Goal: Transaction & Acquisition: Purchase product/service

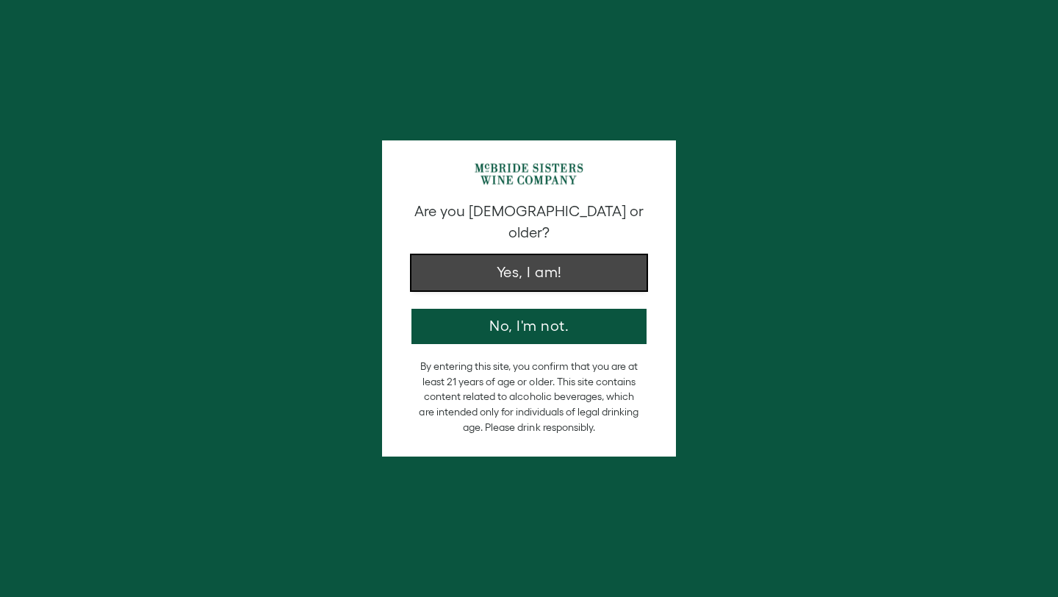
click at [556, 255] on button "Yes, I am!" at bounding box center [528, 272] width 235 height 35
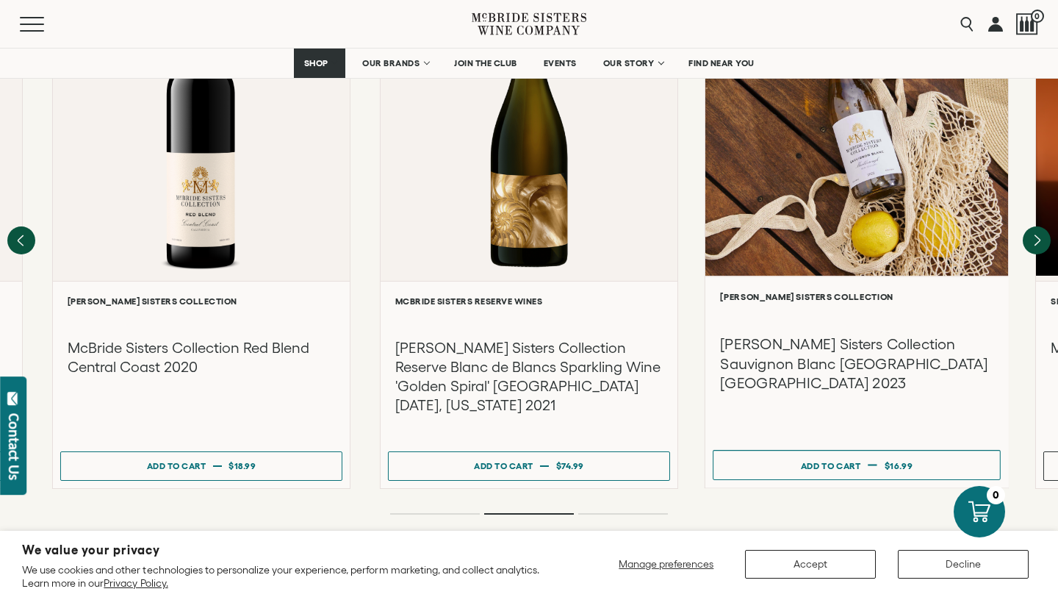
scroll to position [1426, 0]
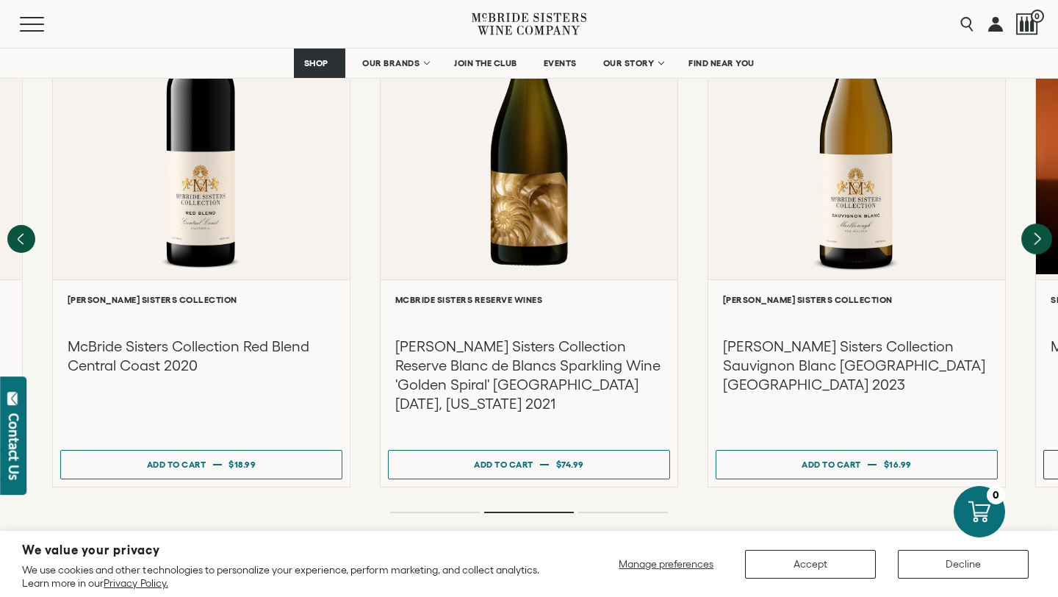
click at [1032, 223] on icon "Next" at bounding box center [1036, 238] width 31 height 31
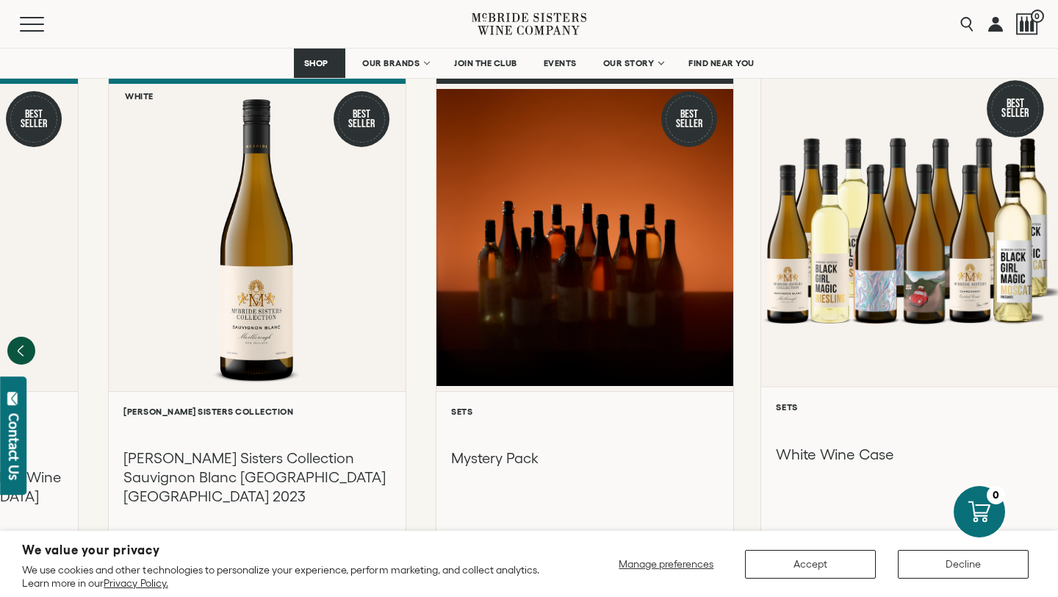
scroll to position [1311, 0]
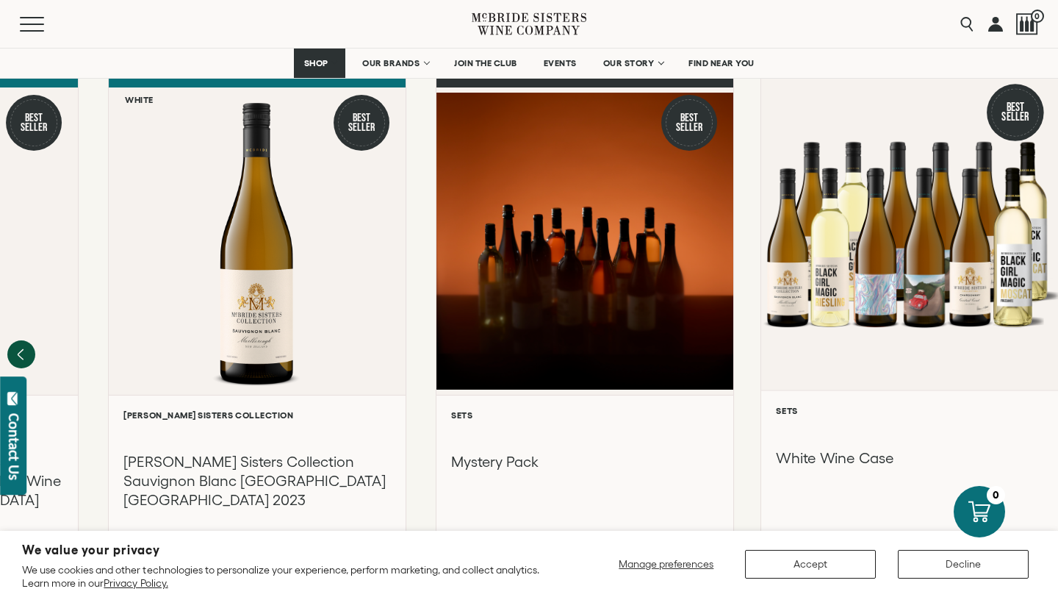
click at [966, 202] on div at bounding box center [910, 232] width 299 height 313
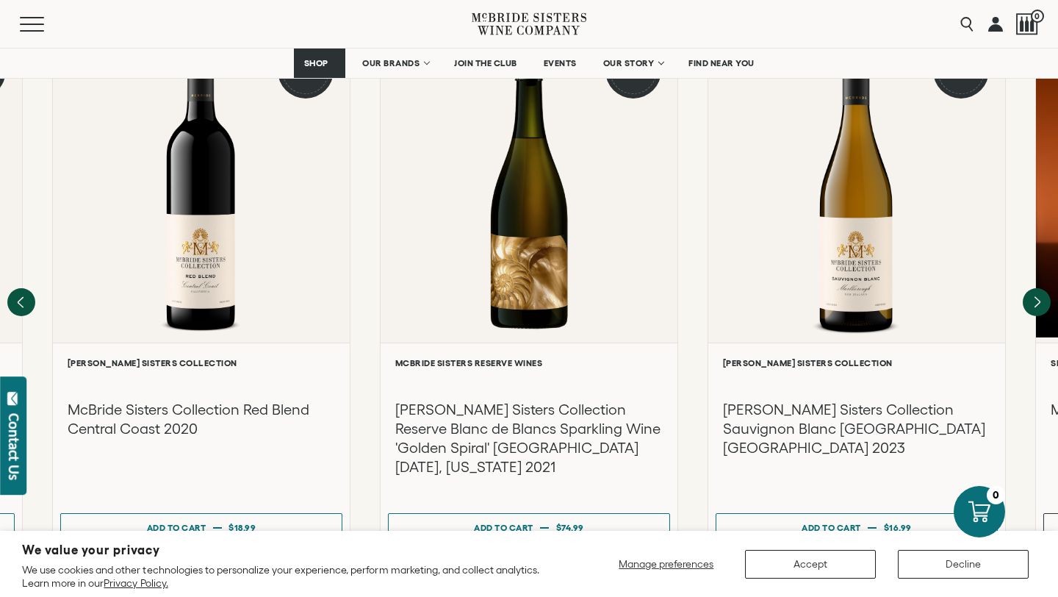
scroll to position [1437, 0]
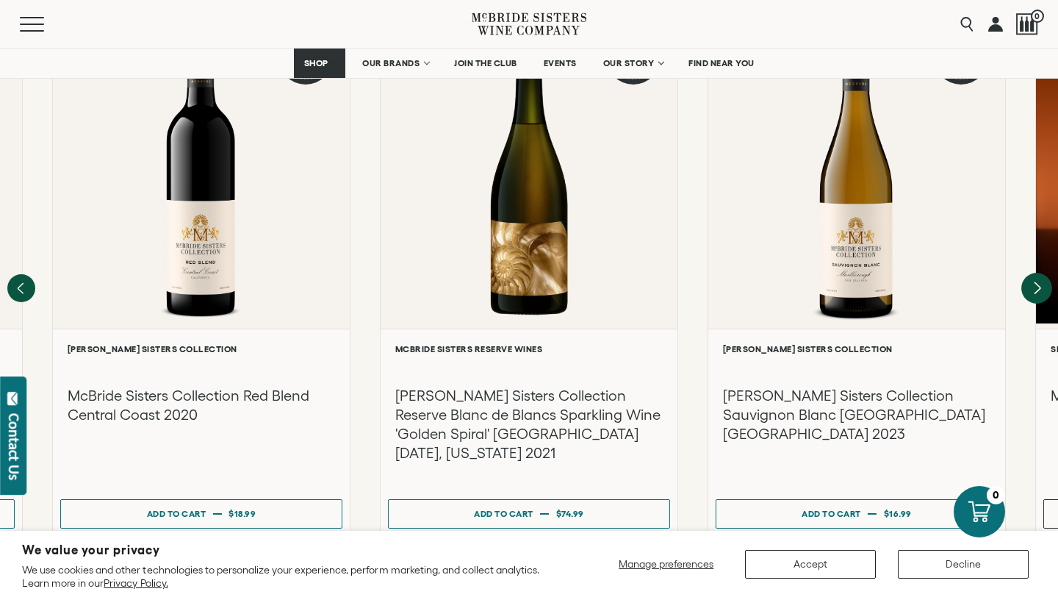
click at [1037, 282] on icon "Next" at bounding box center [1038, 288] width 6 height 12
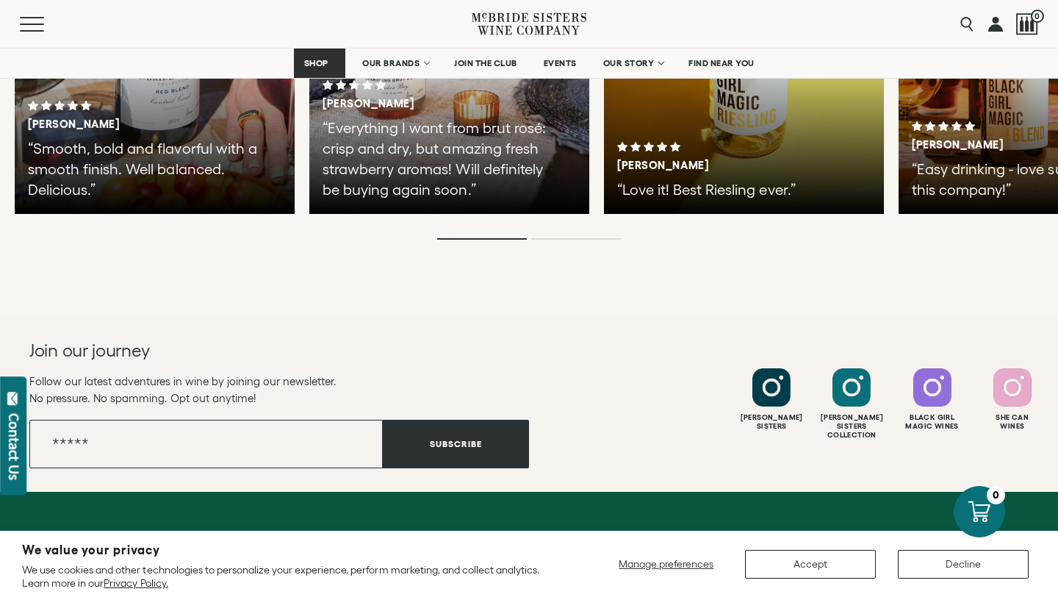
scroll to position [3152, 0]
